Goal: Register for event/course

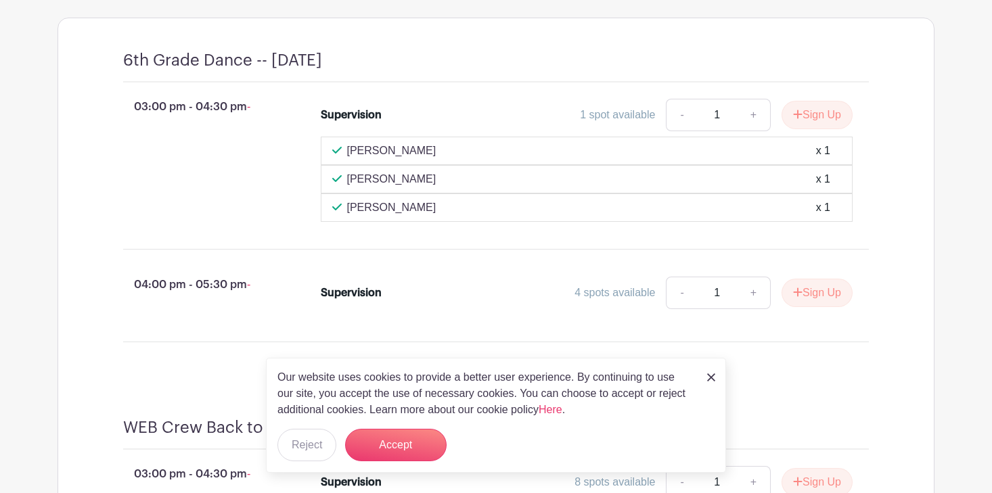
scroll to position [594, 0]
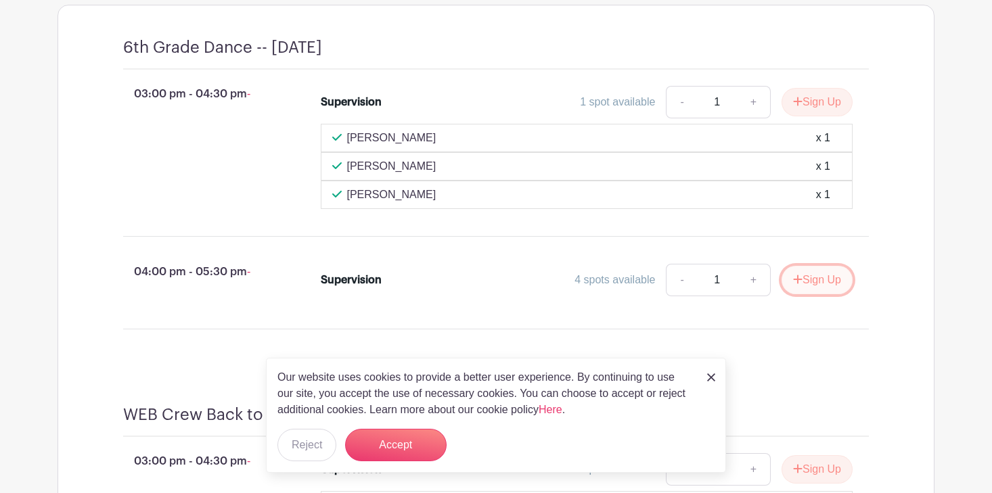
click at [818, 294] on button "Sign Up" at bounding box center [816, 280] width 71 height 28
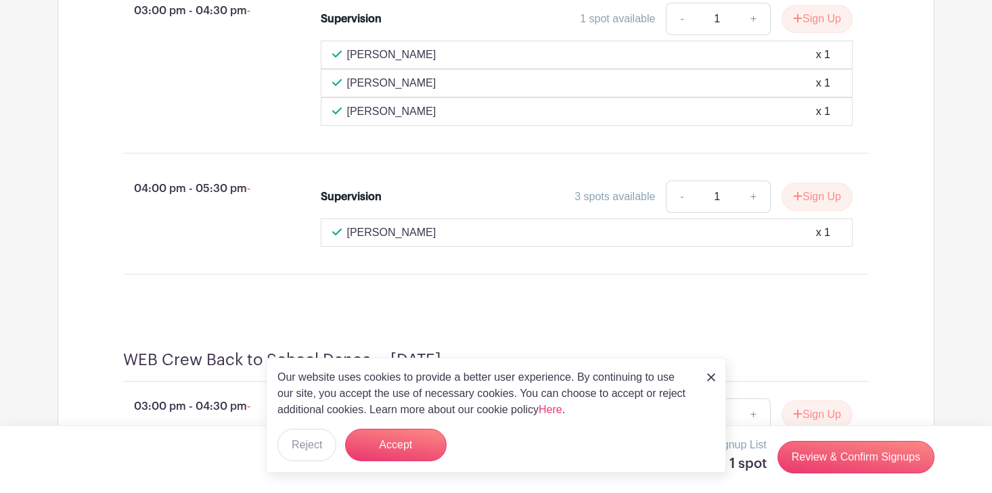
scroll to position [680, 0]
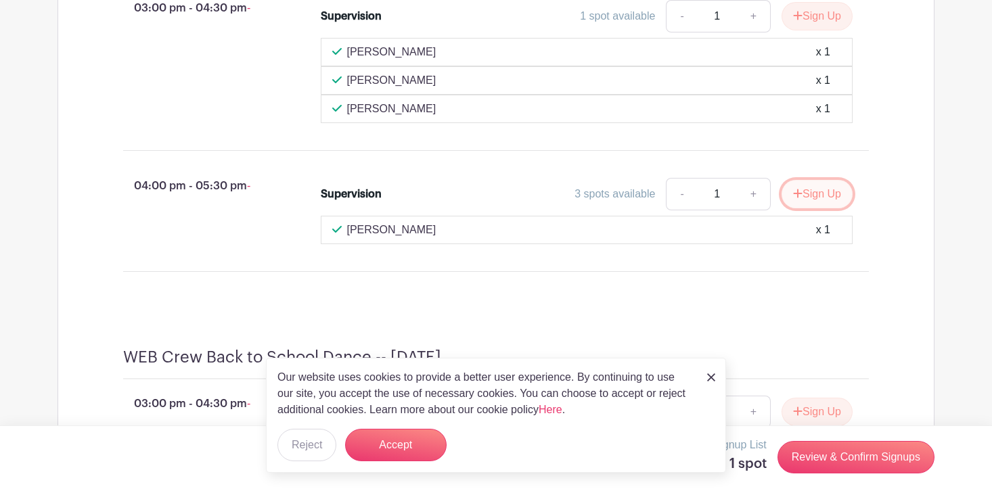
click at [809, 208] on button "Sign Up" at bounding box center [816, 194] width 71 height 28
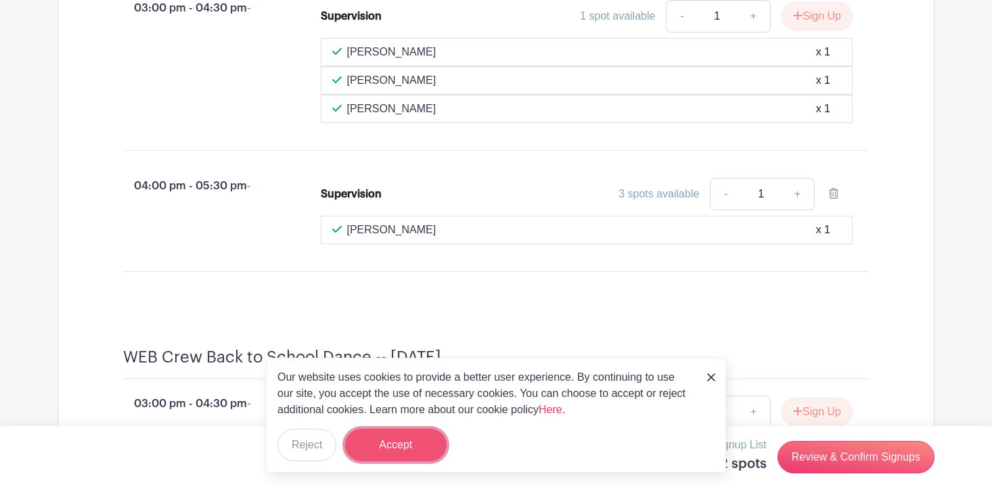
click at [422, 440] on button "Accept" at bounding box center [395, 445] width 101 height 32
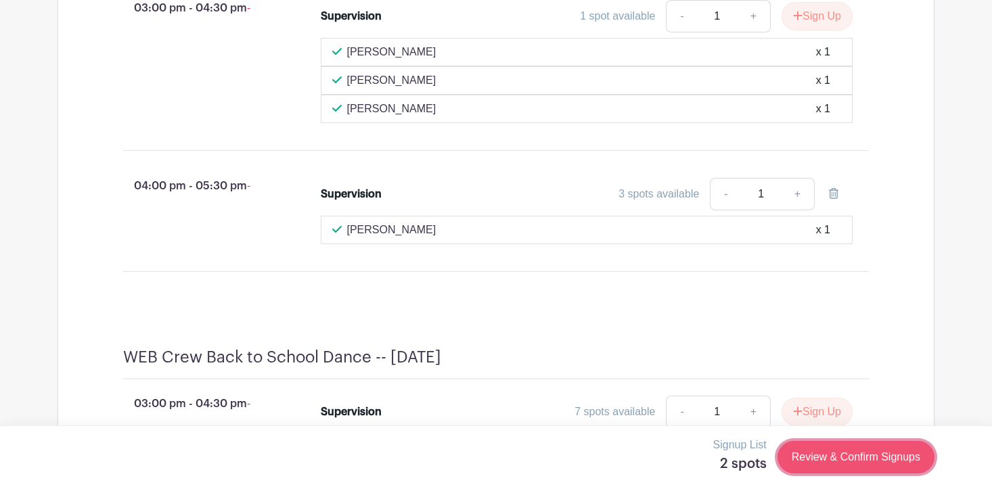
click at [853, 459] on link "Review & Confirm Signups" at bounding box center [855, 457] width 157 height 32
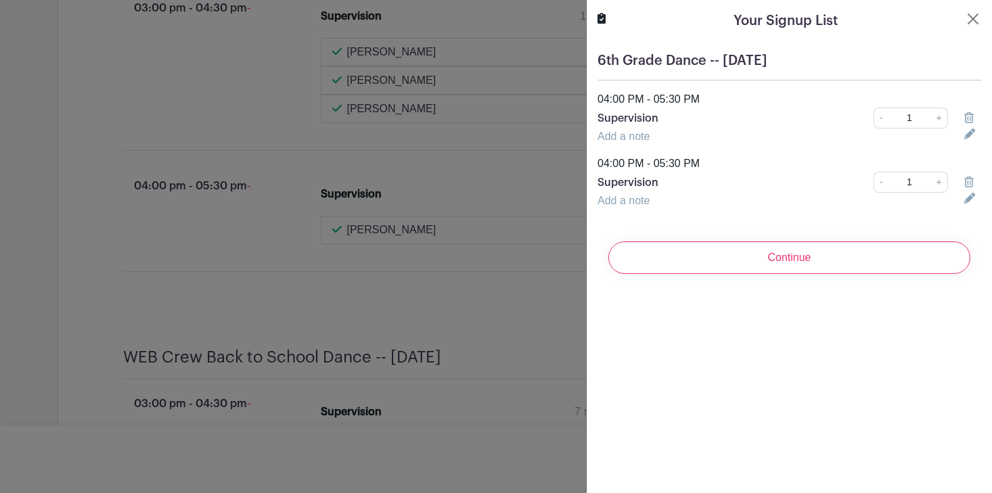
click at [971, 181] on icon at bounding box center [968, 182] width 9 height 11
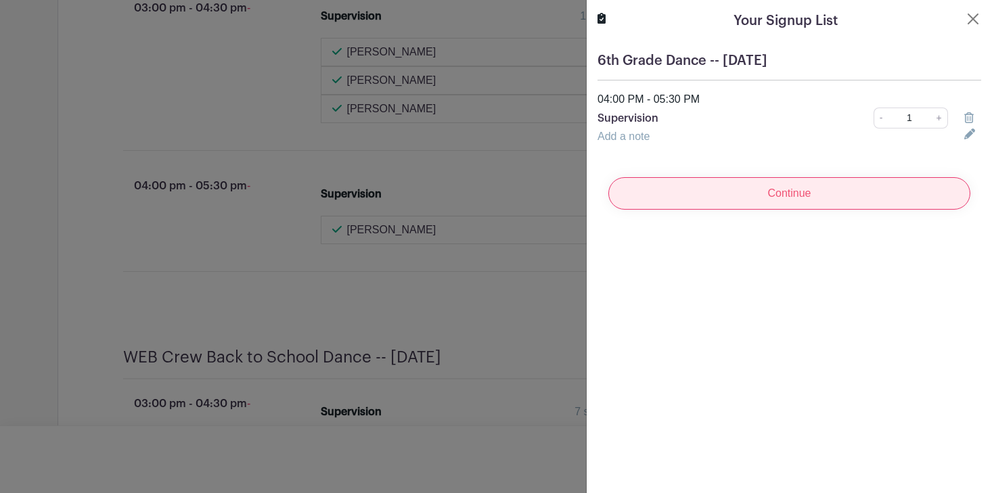
click at [795, 194] on input "Continue" at bounding box center [789, 193] width 362 height 32
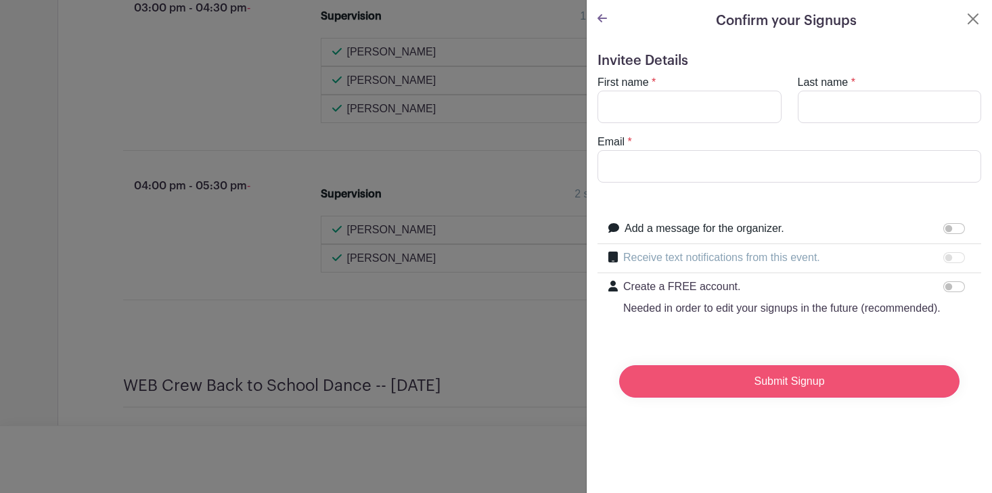
click at [694, 379] on input "Submit Signup" at bounding box center [789, 381] width 340 height 32
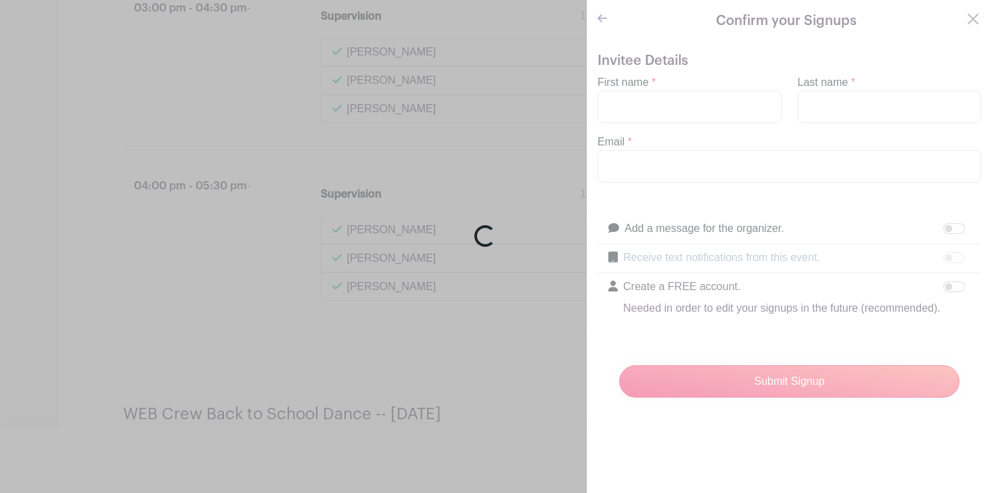
click at [977, 19] on div "Loading..." at bounding box center [496, 246] width 992 height 493
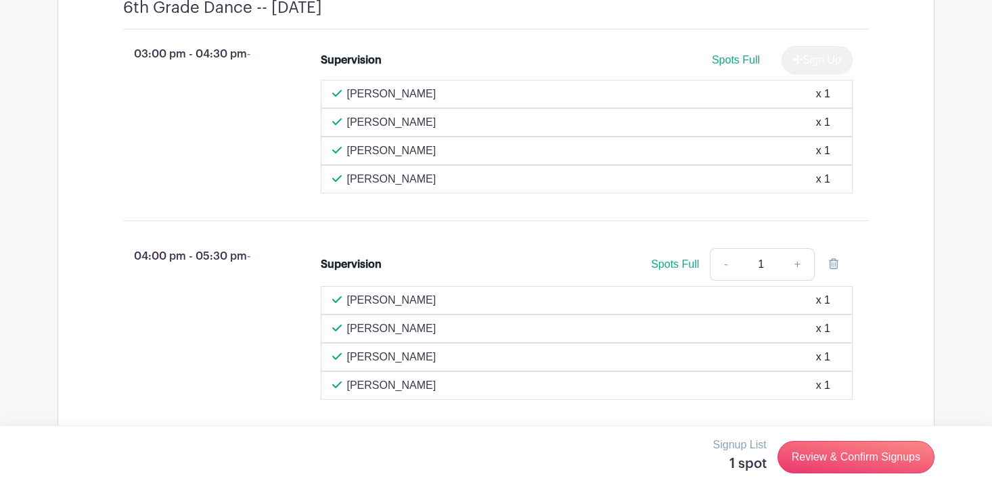
scroll to position [638, 0]
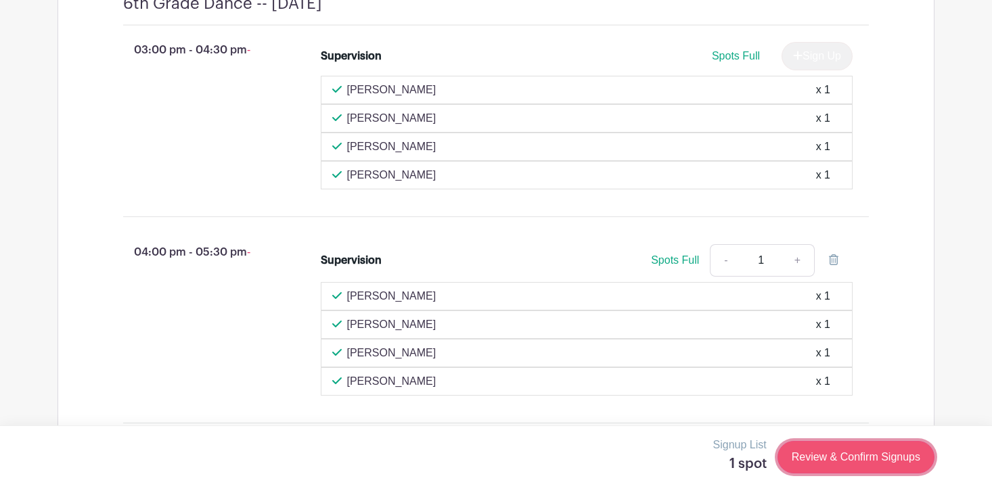
click at [821, 466] on link "Review & Confirm Signups" at bounding box center [855, 457] width 157 height 32
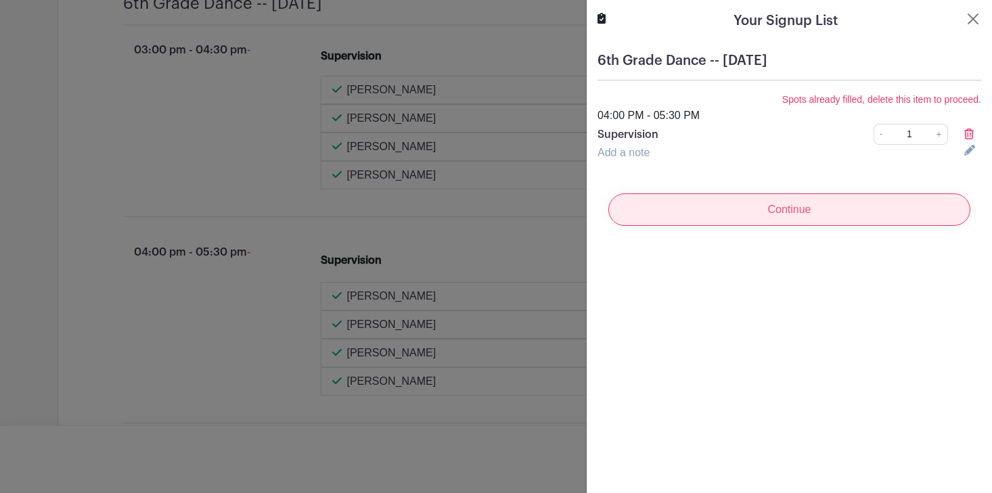
click at [773, 213] on input "Continue" at bounding box center [789, 210] width 362 height 32
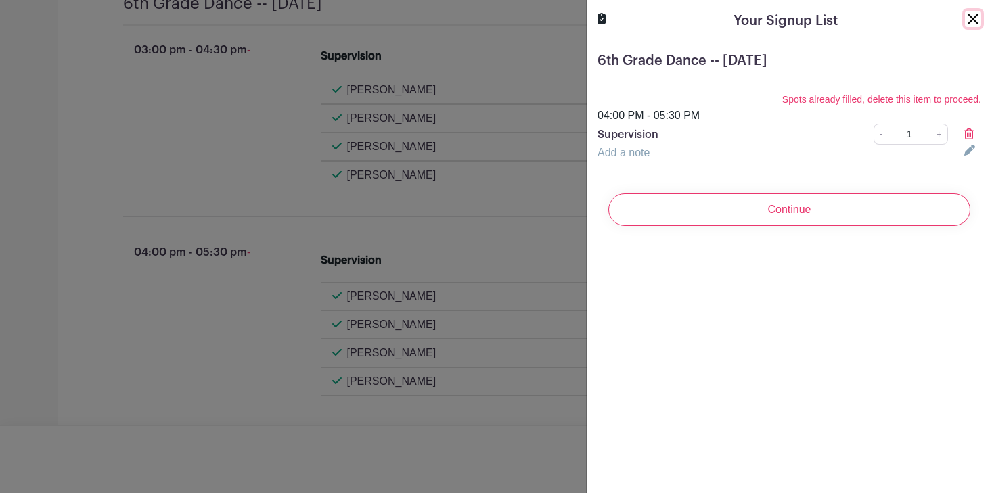
click at [973, 20] on button "Close" at bounding box center [973, 19] width 16 height 16
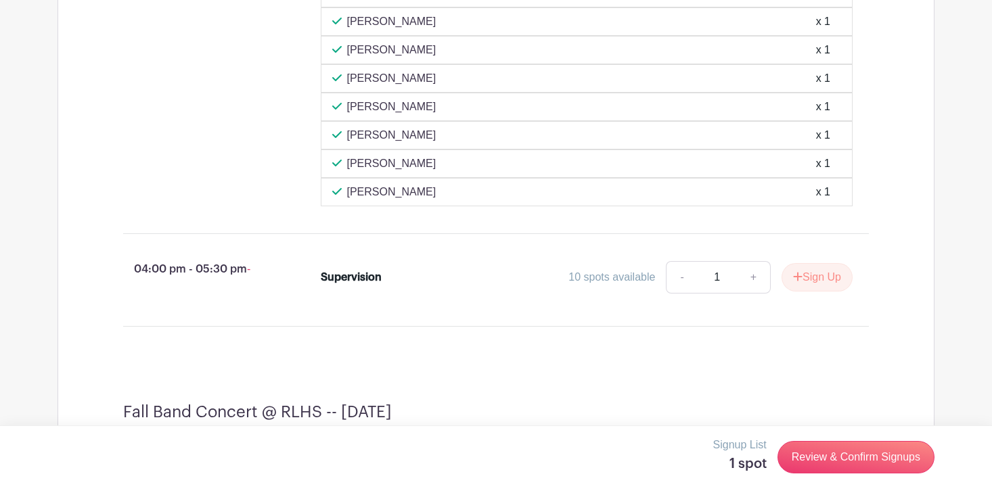
scroll to position [1279, 0]
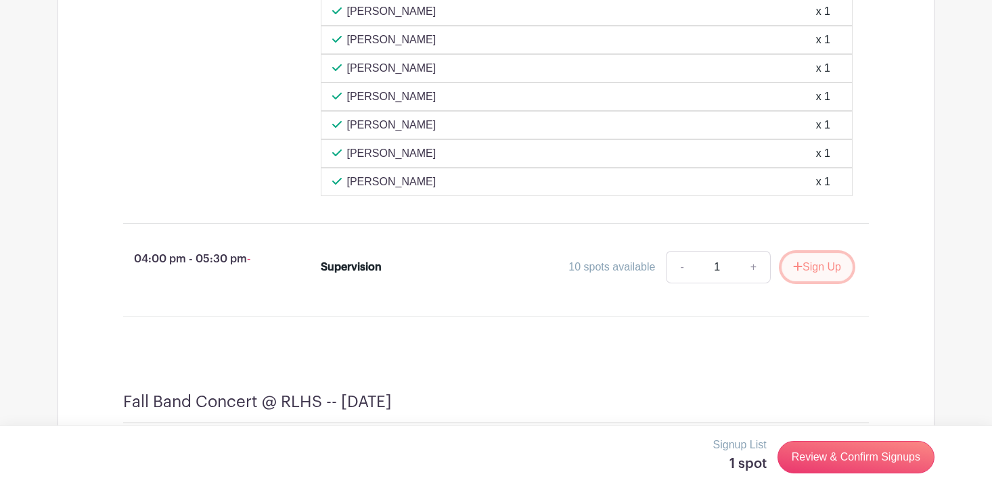
click at [808, 281] on button "Sign Up" at bounding box center [816, 267] width 71 height 28
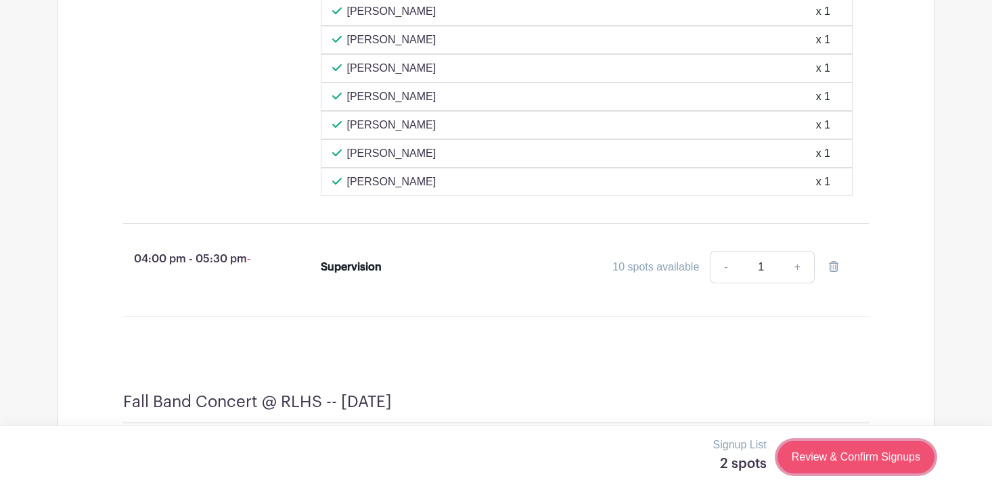
click at [825, 457] on link "Review & Confirm Signups" at bounding box center [855, 457] width 157 height 32
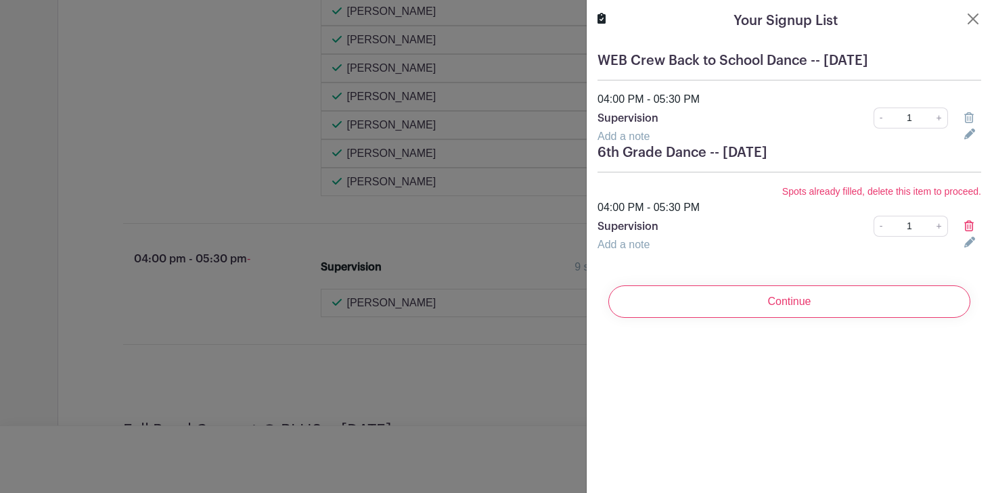
click at [968, 225] on icon at bounding box center [968, 226] width 9 height 11
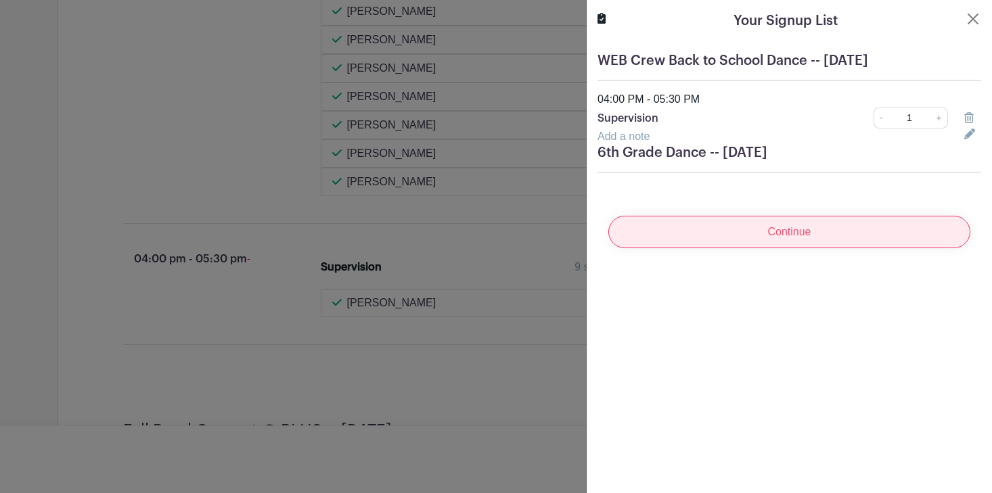
click at [825, 242] on input "Continue" at bounding box center [789, 232] width 362 height 32
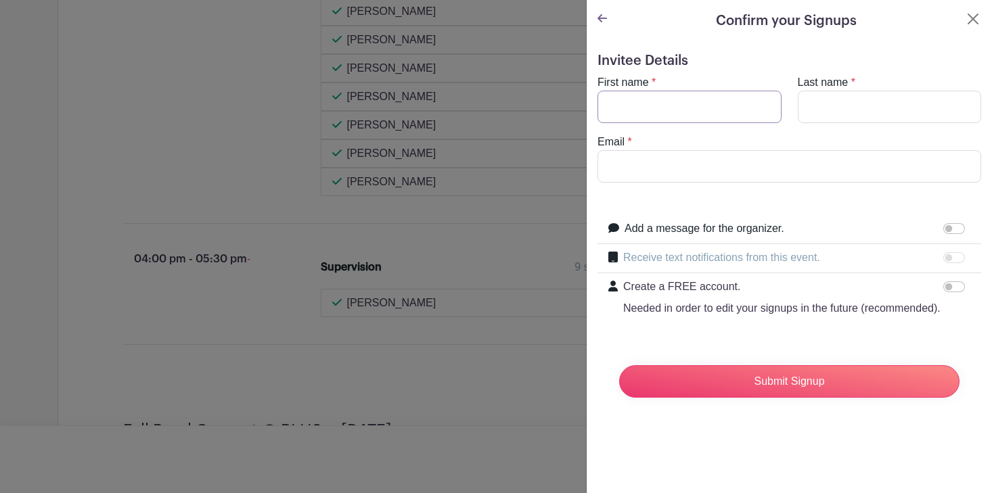
click at [673, 101] on input "First name" at bounding box center [689, 107] width 184 height 32
type input "Phil"
type input "Bolos"
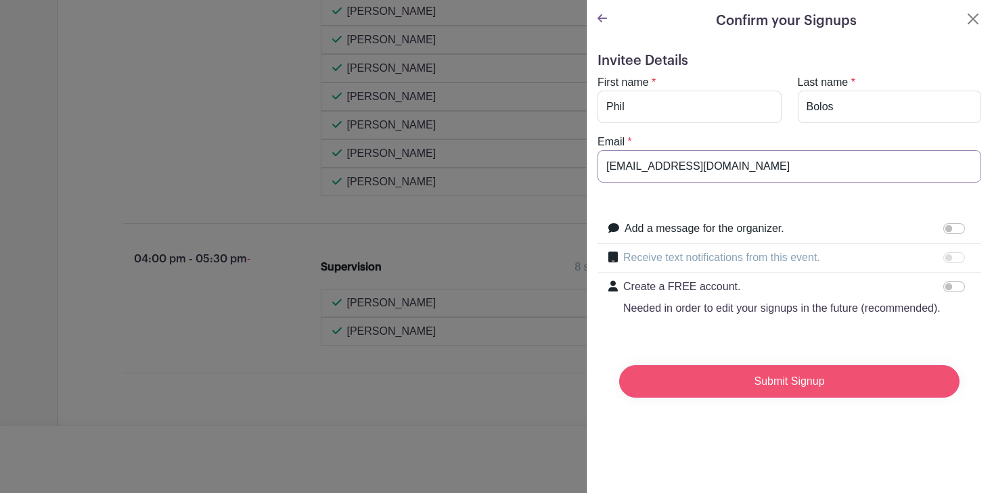
type input "pbolos@rlas-116.org"
click at [735, 379] on input "Submit Signup" at bounding box center [789, 381] width 340 height 32
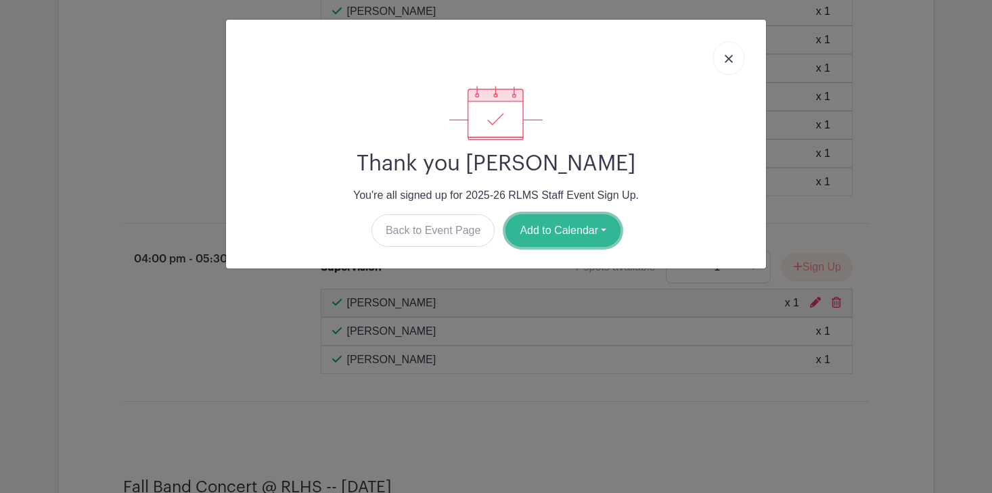
click at [531, 233] on button "Add to Calendar" at bounding box center [562, 230] width 115 height 32
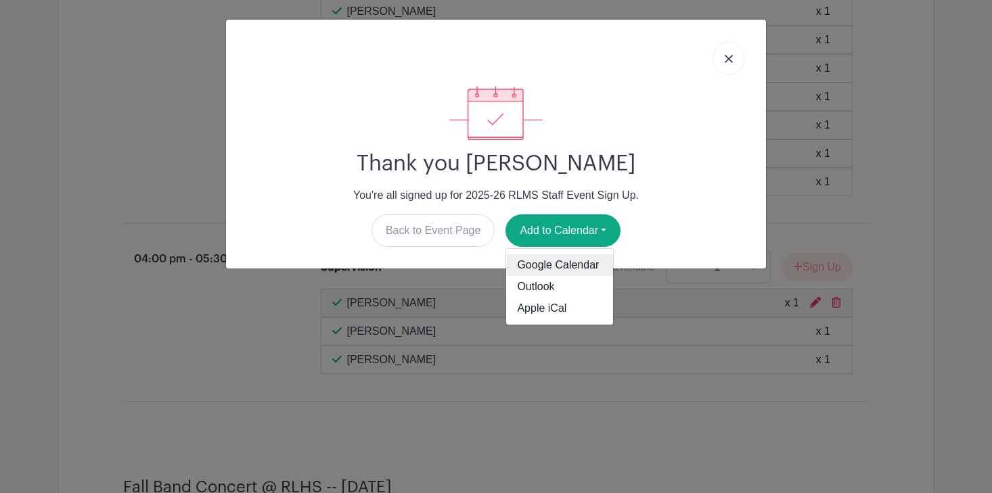
click at [539, 264] on link "Google Calendar" at bounding box center [559, 265] width 107 height 22
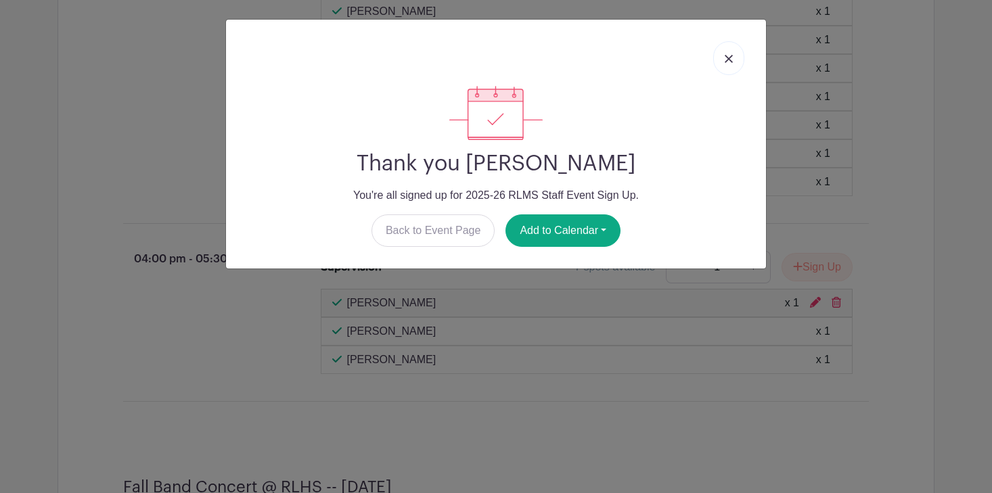
click at [720, 55] on link at bounding box center [728, 58] width 31 height 34
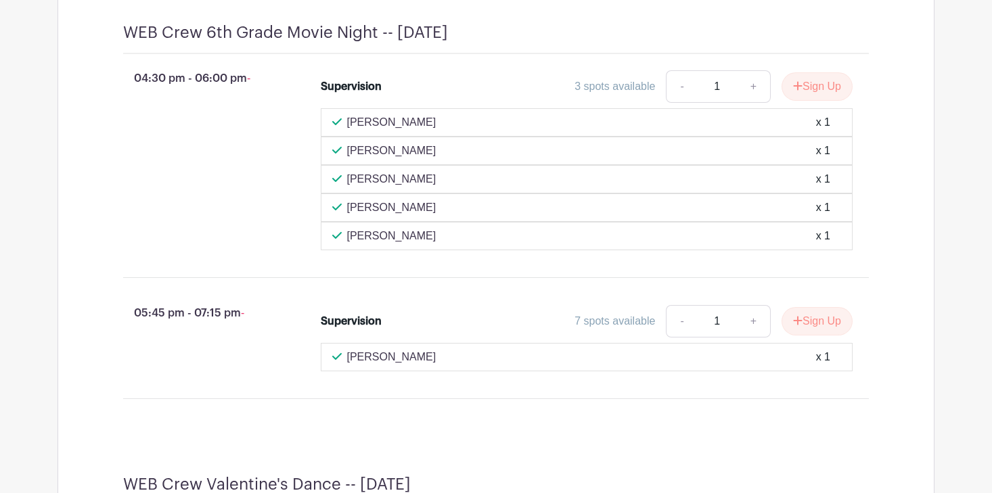
scroll to position [3165, 0]
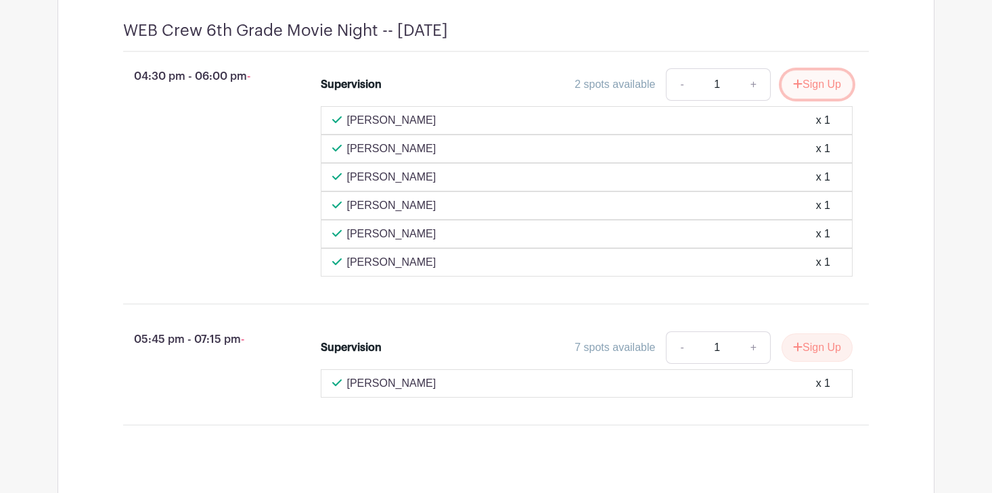
click at [830, 99] on button "Sign Up" at bounding box center [816, 84] width 71 height 28
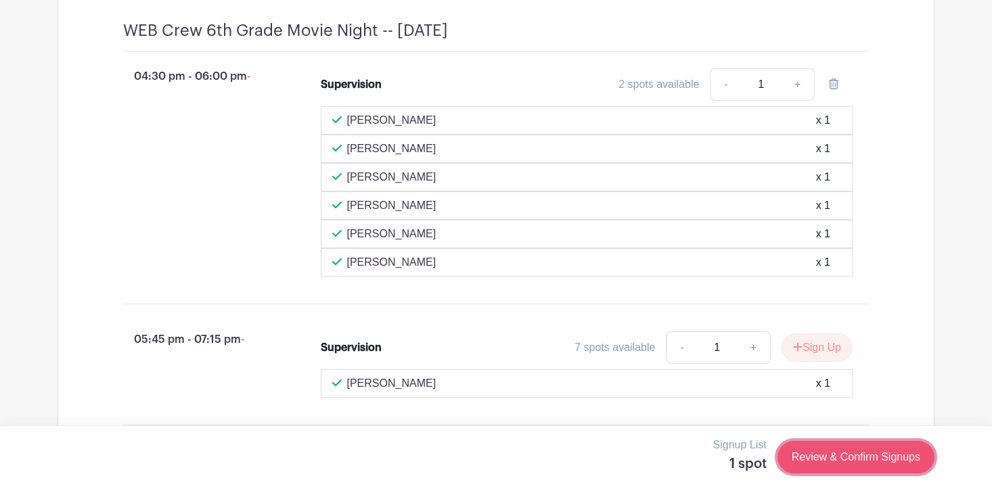
click at [836, 458] on link "Review & Confirm Signups" at bounding box center [855, 457] width 157 height 32
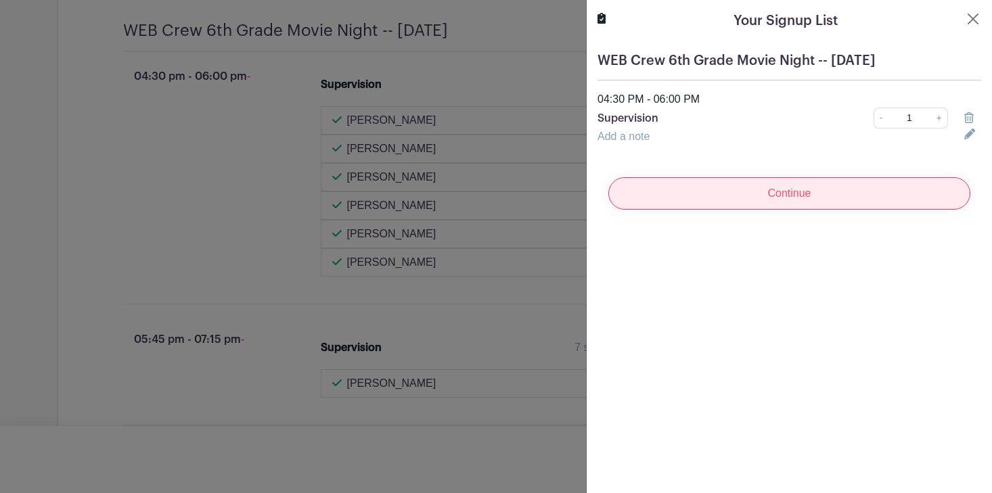
click at [818, 191] on input "Continue" at bounding box center [789, 193] width 362 height 32
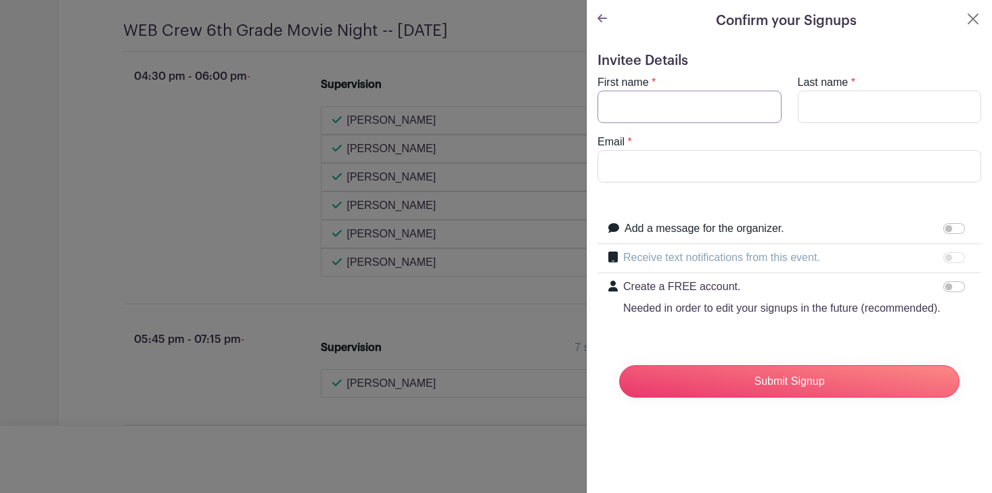
click at [679, 110] on input "First name" at bounding box center [689, 107] width 184 height 32
type input "Phil"
click at [820, 108] on input "Last name" at bounding box center [890, 107] width 184 height 32
type input "Bolos"
click at [734, 166] on input "Email" at bounding box center [789, 166] width 384 height 32
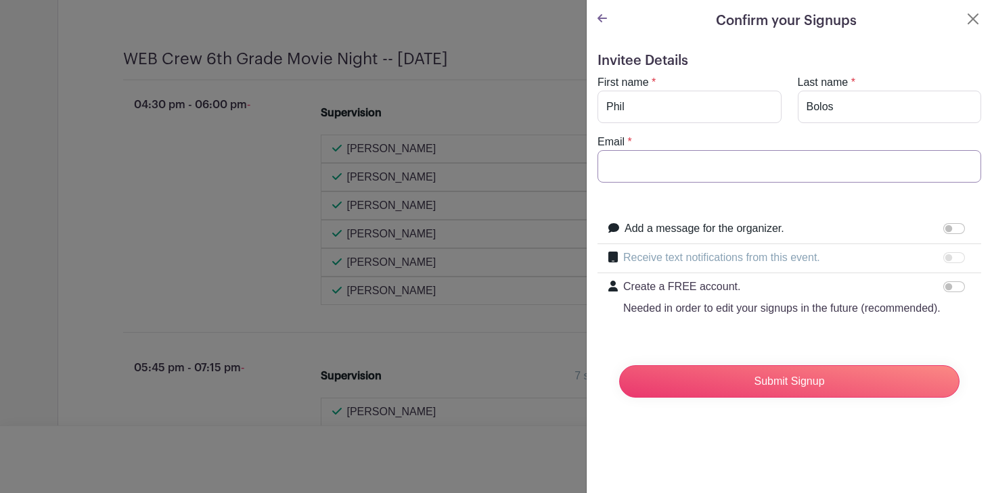
scroll to position [3250, 0]
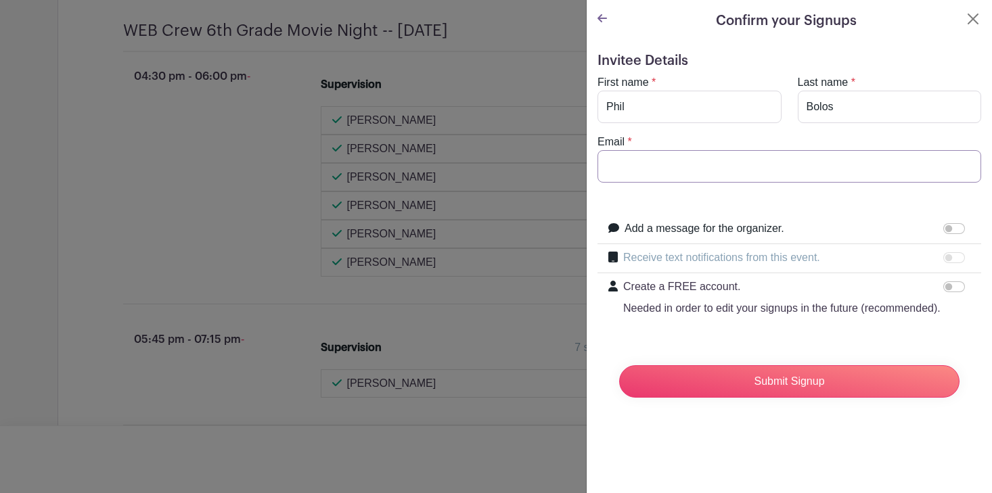
click at [669, 173] on input "Email" at bounding box center [789, 166] width 384 height 32
type input "pbolos@rlas-116.org"
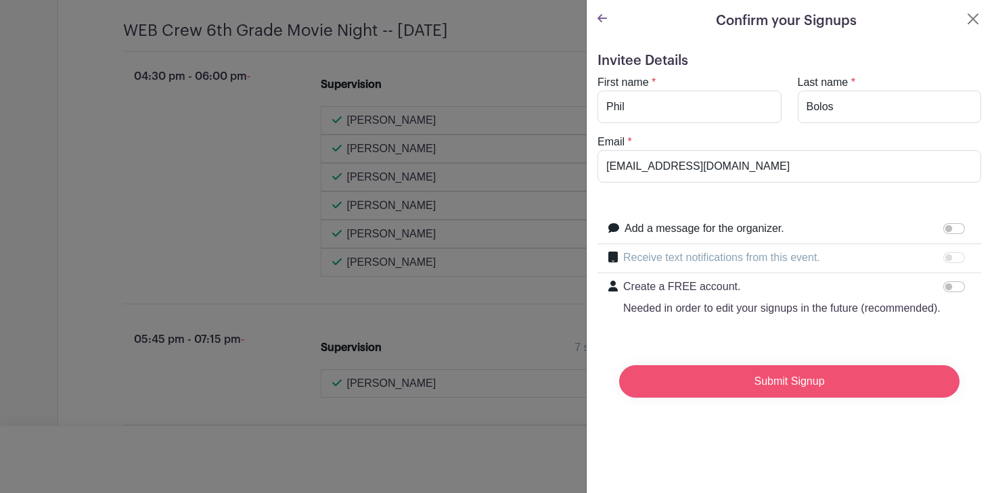
click at [733, 379] on input "Submit Signup" at bounding box center [789, 381] width 340 height 32
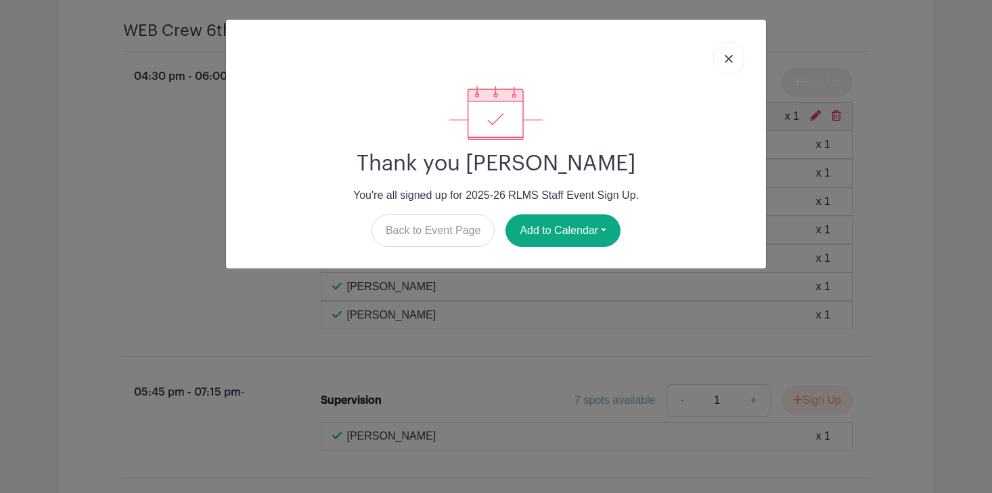
click at [733, 60] on link at bounding box center [728, 58] width 31 height 34
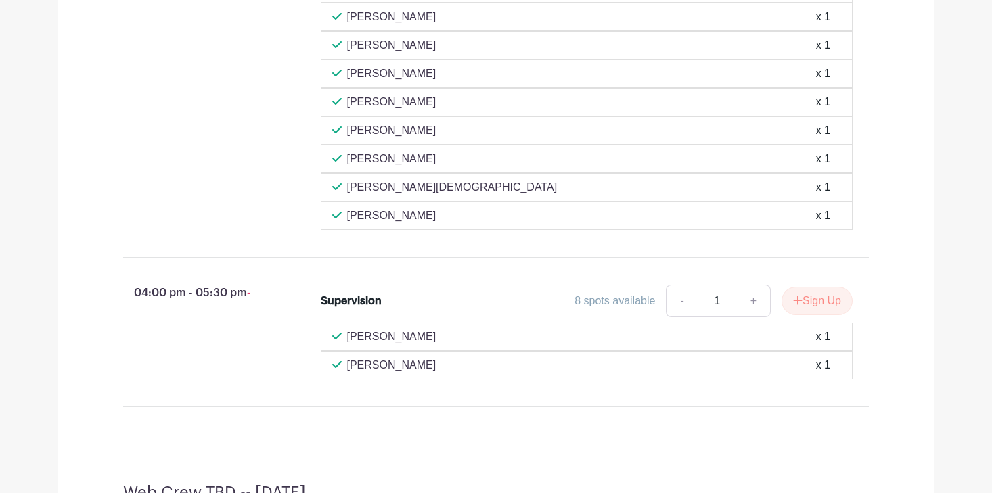
scroll to position [3973, 0]
click at [803, 309] on button "Sign Up" at bounding box center [816, 300] width 71 height 28
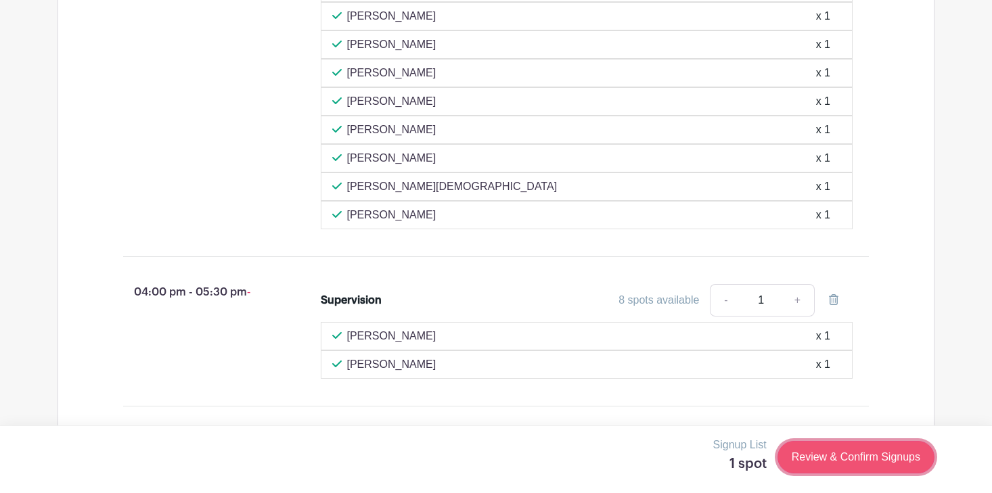
click at [835, 443] on link "Review & Confirm Signups" at bounding box center [855, 457] width 157 height 32
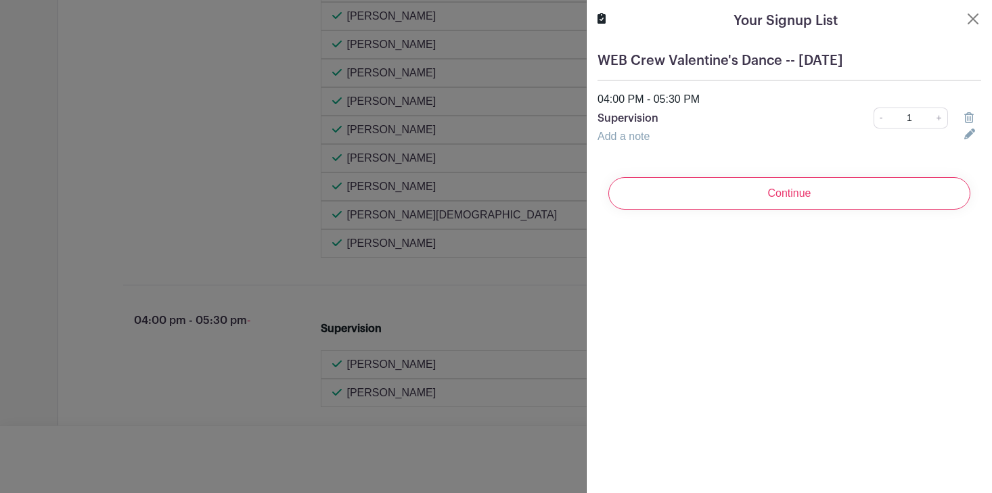
scroll to position [4002, 0]
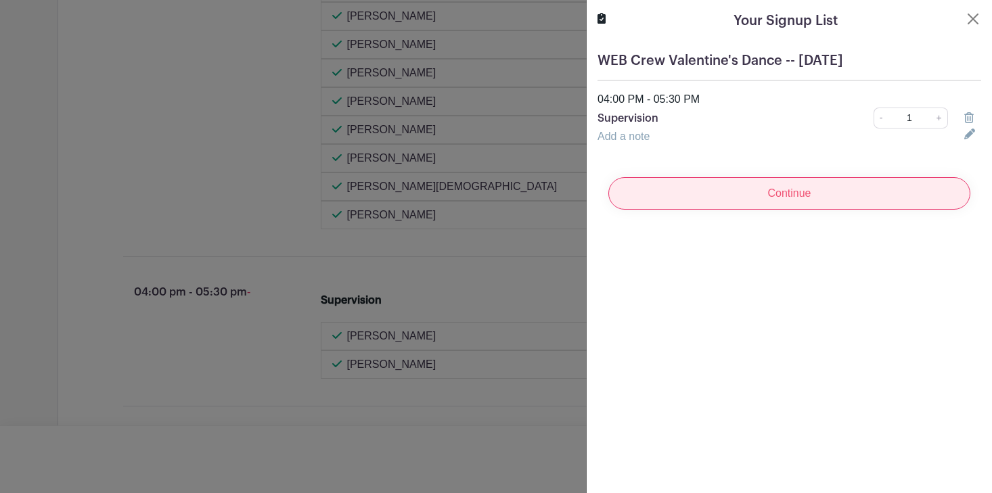
click at [794, 202] on input "Continue" at bounding box center [789, 193] width 362 height 32
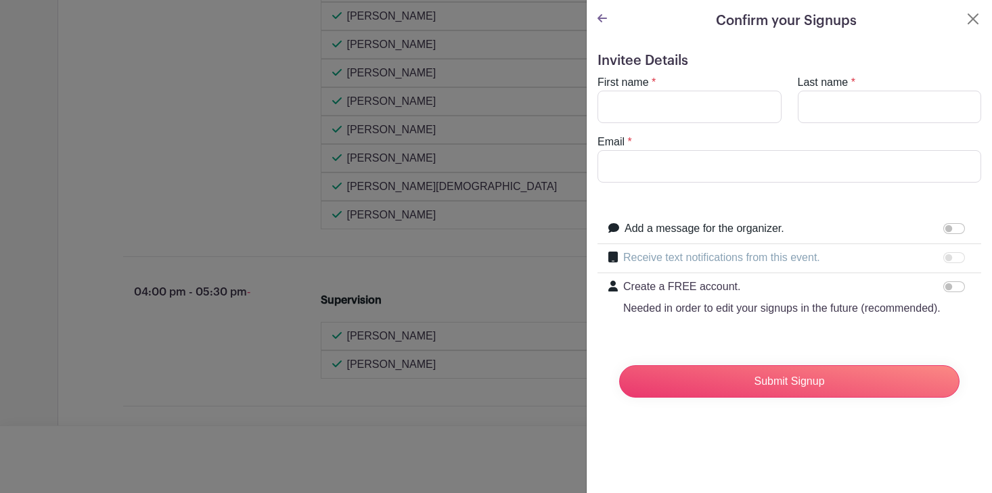
scroll to position [4030, 0]
click at [683, 114] on input "First name" at bounding box center [689, 107] width 184 height 32
type input "Phil"
click at [836, 101] on input "Last name" at bounding box center [890, 107] width 184 height 32
type input "Bolos"
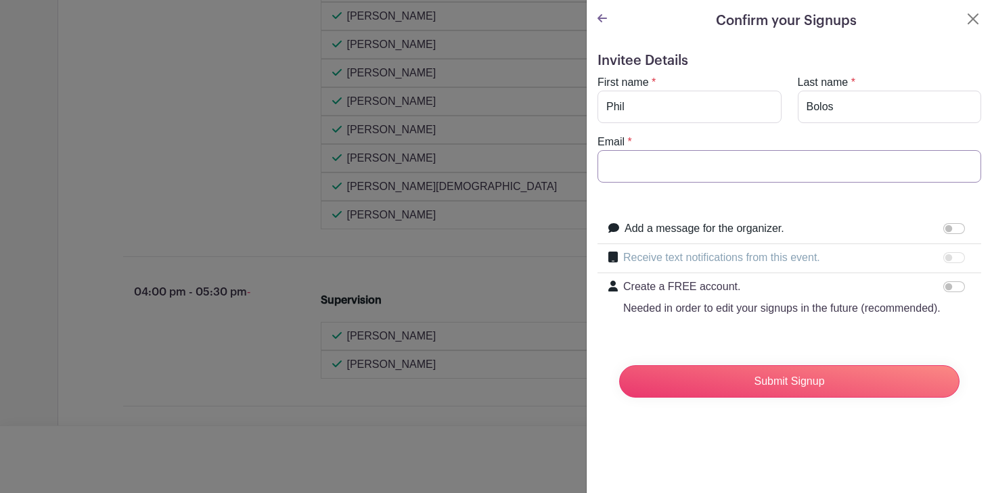
click at [773, 163] on input "Email" at bounding box center [789, 166] width 384 height 32
type input "pbolos@rlas-116.org"
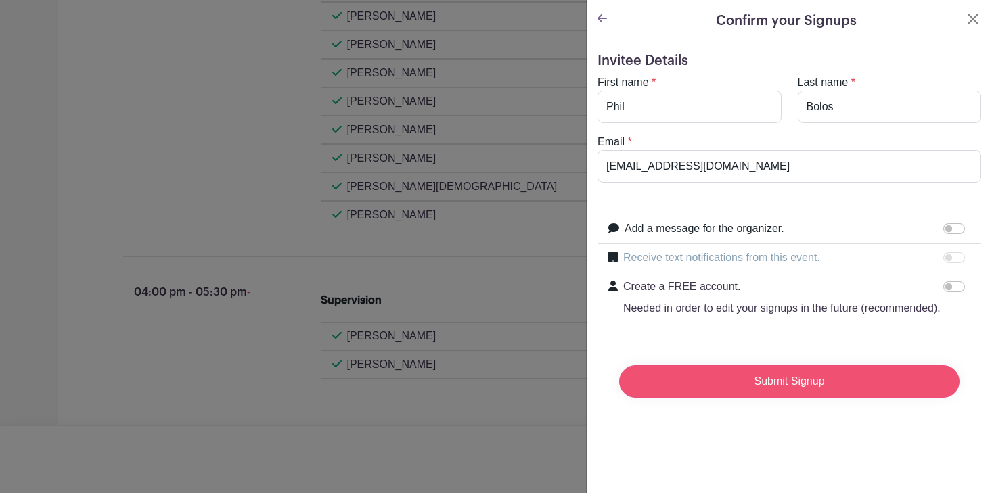
click at [749, 392] on input "Submit Signup" at bounding box center [789, 381] width 340 height 32
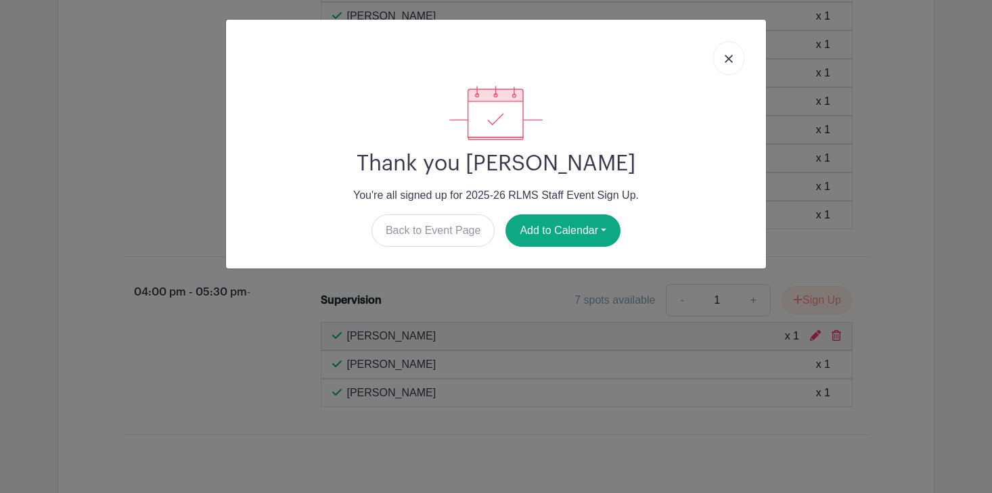
click at [727, 62] on img at bounding box center [729, 59] width 8 height 8
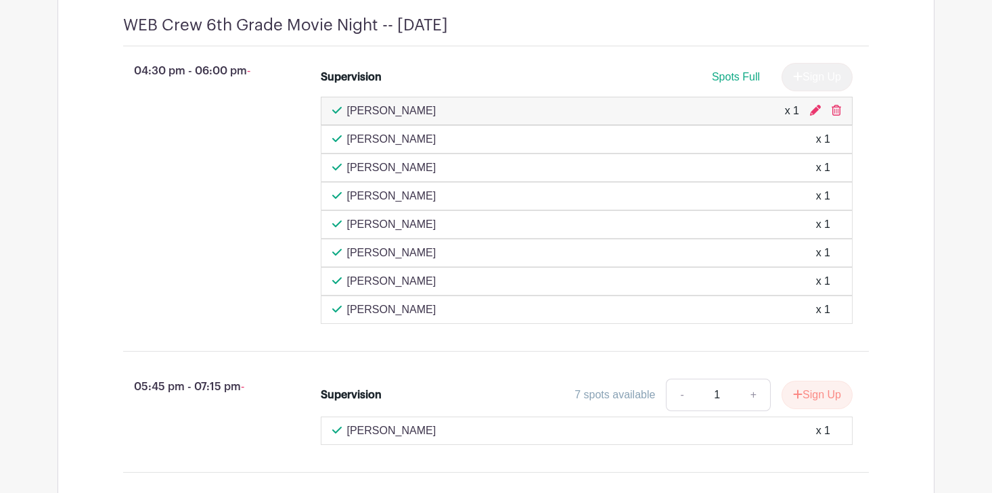
scroll to position [3331, 0]
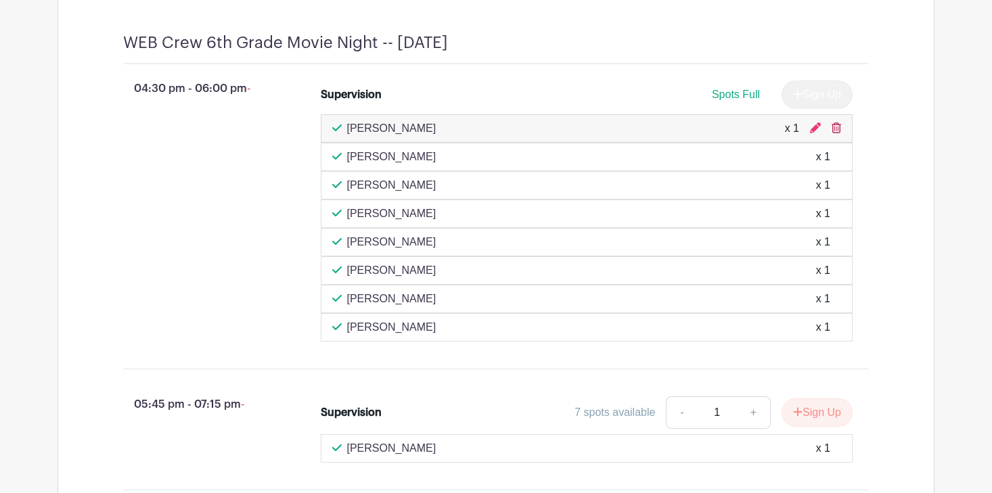
click at [838, 133] on icon at bounding box center [836, 127] width 9 height 11
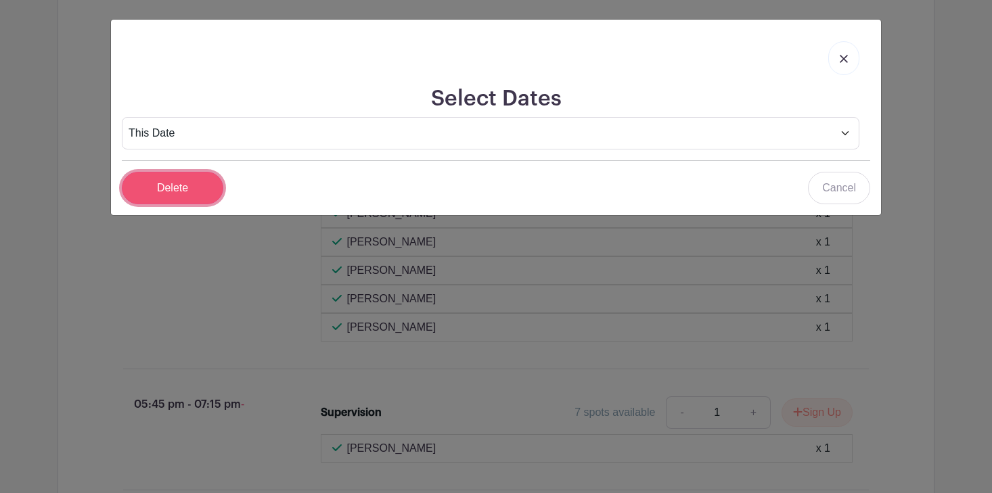
click at [152, 187] on input "Delete" at bounding box center [172, 188] width 101 height 32
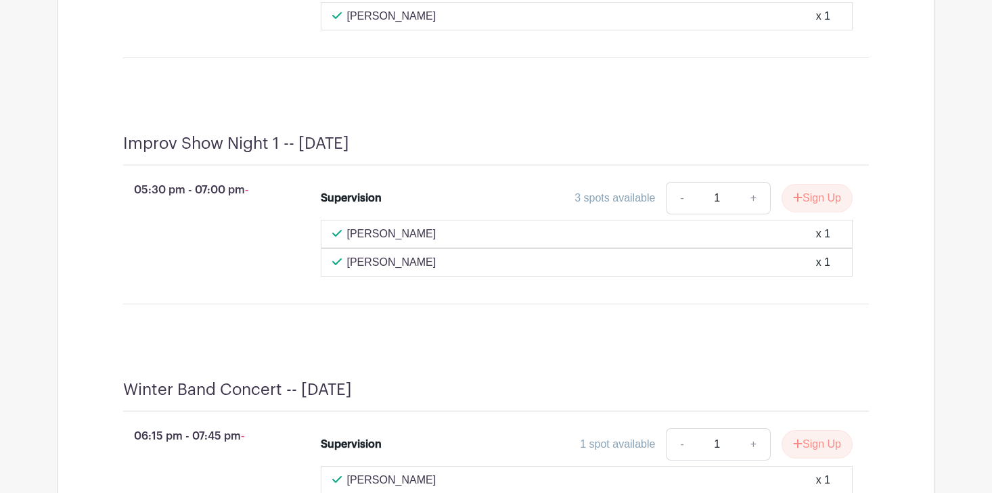
scroll to position [2487, 0]
